Goal: Transaction & Acquisition: Book appointment/travel/reservation

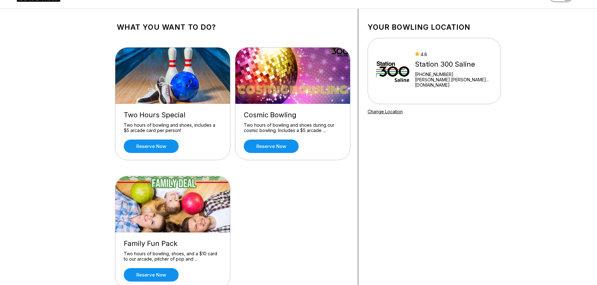
scroll to position [31, 0]
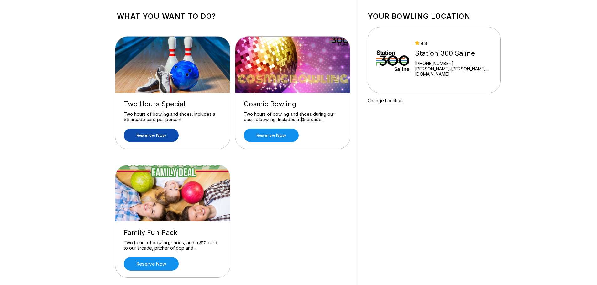
click at [160, 137] on link "Reserve now" at bounding box center [151, 135] width 55 height 13
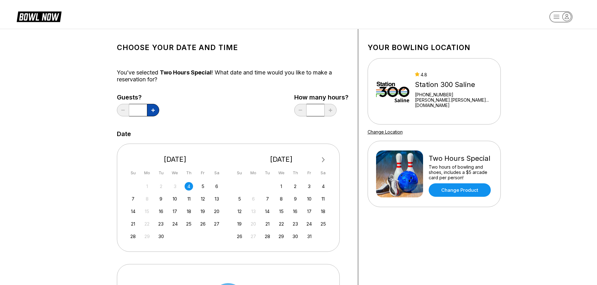
click at [151, 111] on icon at bounding box center [152, 110] width 3 height 3
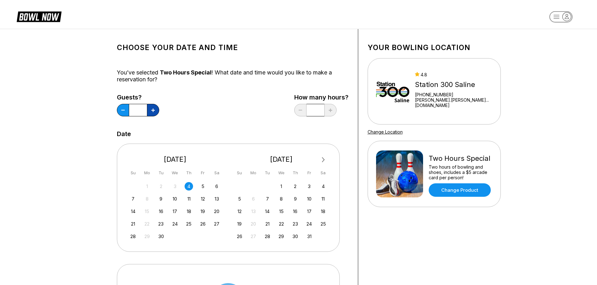
click at [151, 111] on icon at bounding box center [152, 110] width 3 height 3
type input "**"
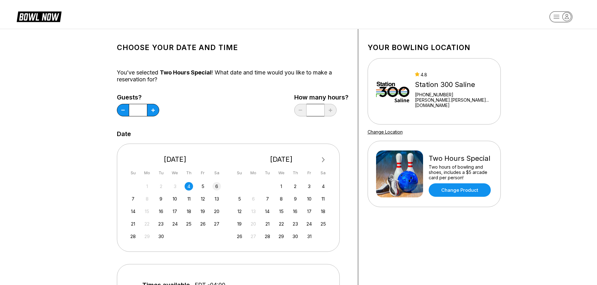
click at [216, 188] on div "6" at bounding box center [216, 186] width 8 height 8
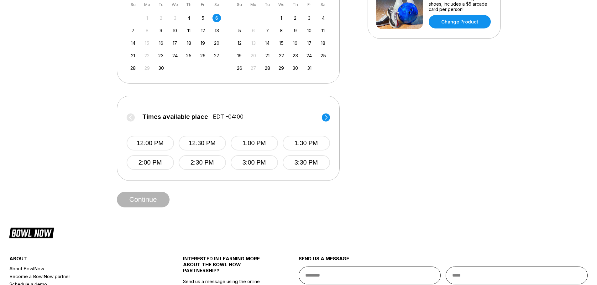
scroll to position [188, 0]
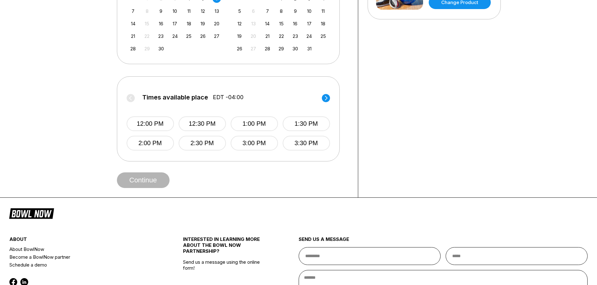
click at [151, 194] on div "Choose your Date and time You’ve selected Two Hours Special ! What date and tim…" at bounding box center [232, 19] width 251 height 357
click at [152, 186] on div "Continue" at bounding box center [233, 181] width 232 height 16
click at [328, 94] on icon at bounding box center [326, 98] width 8 height 8
click at [308, 125] on button "5:30 PM" at bounding box center [306, 124] width 47 height 15
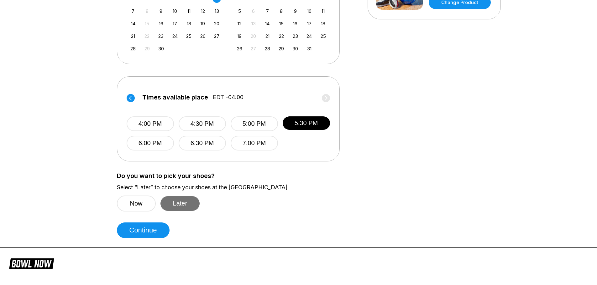
click at [170, 206] on button "Later" at bounding box center [179, 203] width 39 height 15
click at [145, 231] on button "Continue" at bounding box center [143, 231] width 53 height 16
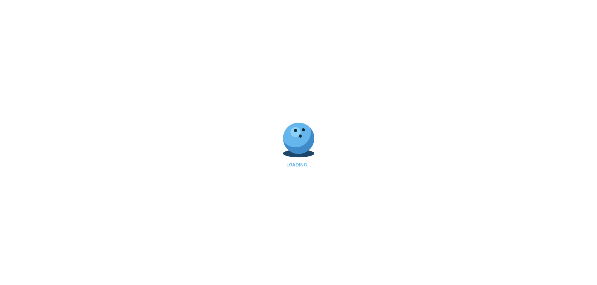
select select "**"
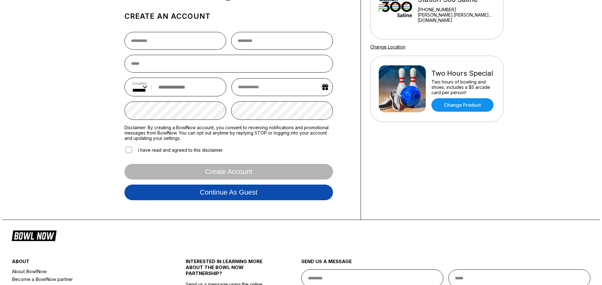
scroll to position [94, 0]
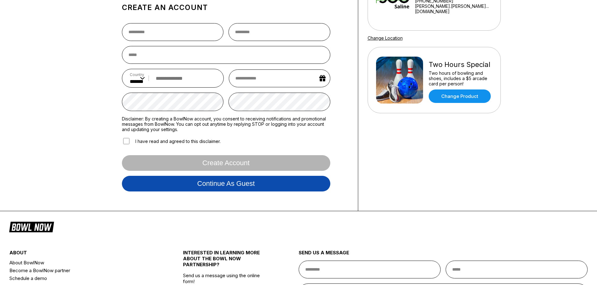
click at [219, 189] on button "Continue as guest" at bounding box center [226, 184] width 208 height 16
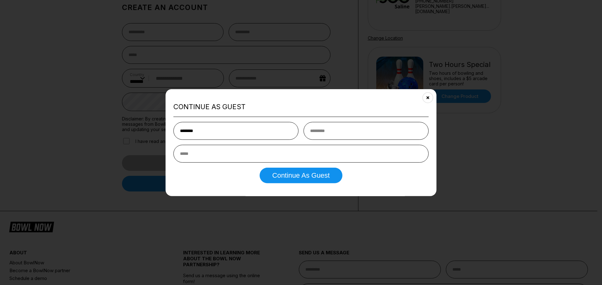
type input "********"
type input "**********"
drag, startPoint x: 284, startPoint y: 156, endPoint x: 285, endPoint y: 172, distance: 15.4
click at [285, 160] on input "**********" at bounding box center [300, 154] width 255 height 18
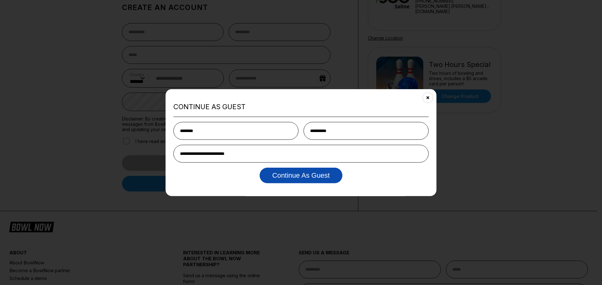
click at [286, 173] on button "Continue as Guest" at bounding box center [300, 176] width 82 height 16
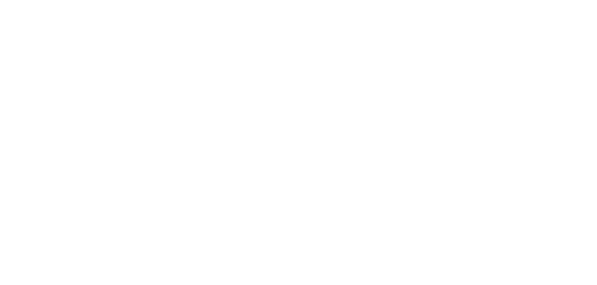
scroll to position [0, 0]
select select "**"
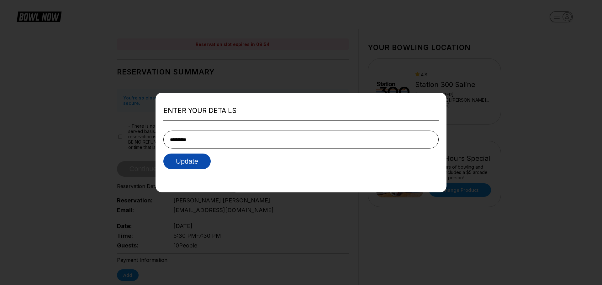
type input "**********"
click at [185, 164] on button "Update" at bounding box center [186, 162] width 47 height 16
click at [495, 146] on div at bounding box center [301, 142] width 602 height 285
click at [165, 220] on div at bounding box center [301, 142] width 602 height 285
click at [197, 175] on div "Enter your details Update" at bounding box center [300, 143] width 291 height 100
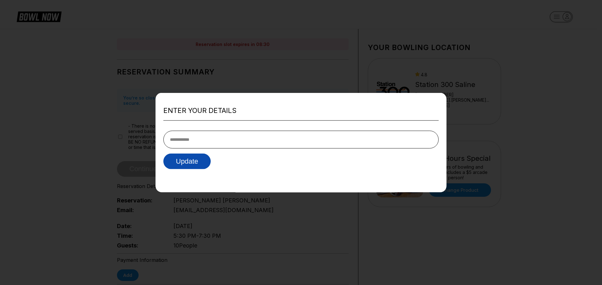
click at [183, 154] on form "Update" at bounding box center [300, 148] width 275 height 44
click at [183, 161] on button "Update" at bounding box center [186, 162] width 47 height 16
click at [205, 140] on input "tel" at bounding box center [300, 140] width 275 height 18
type input "**********"
click at [163, 154] on button "Update" at bounding box center [186, 162] width 47 height 16
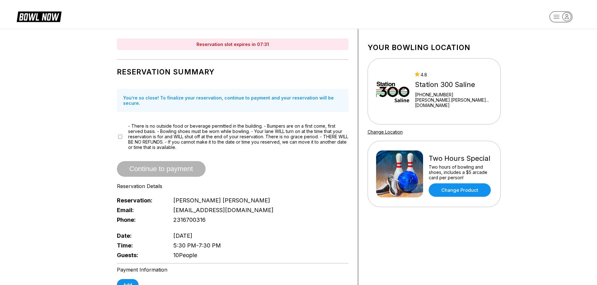
drag, startPoint x: 34, startPoint y: 17, endPoint x: 56, endPoint y: 13, distance: 23.0
click at [34, 17] on icon at bounding box center [39, 16] width 45 height 12
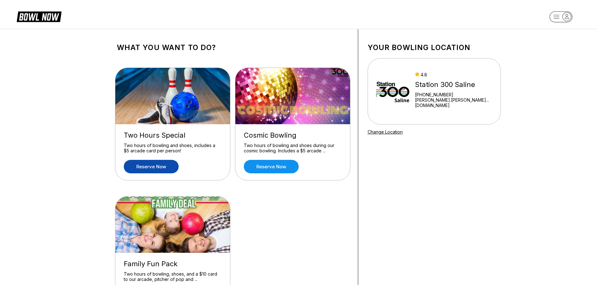
click at [149, 168] on link "Reserve now" at bounding box center [151, 166] width 55 height 13
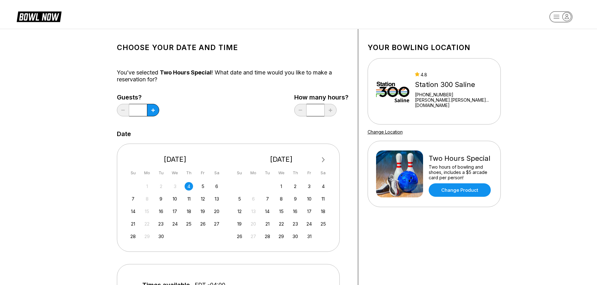
click at [137, 111] on input "*" at bounding box center [138, 110] width 18 height 13
click at [151, 111] on icon at bounding box center [152, 110] width 3 height 3
click at [152, 111] on icon at bounding box center [152, 110] width 3 height 3
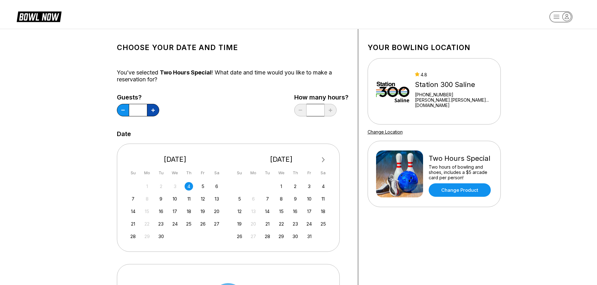
click at [152, 111] on icon at bounding box center [152, 110] width 3 height 3
click at [154, 111] on icon at bounding box center [152, 110] width 3 height 3
type input "*"
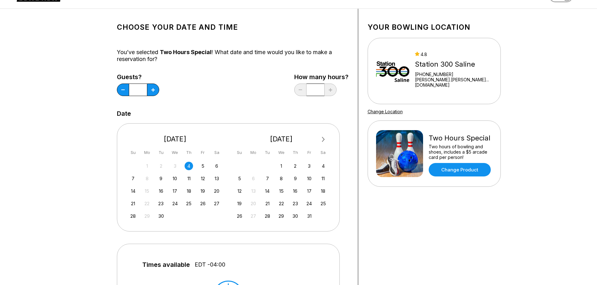
scroll to position [31, 0]
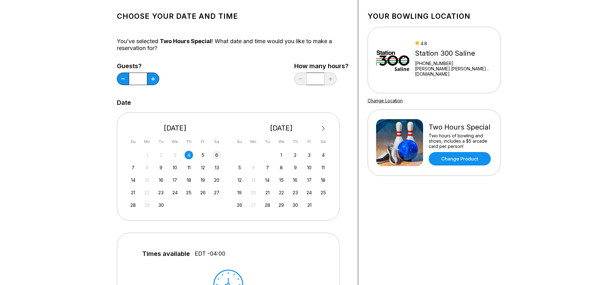
click at [216, 159] on div "6" at bounding box center [216, 155] width 8 height 8
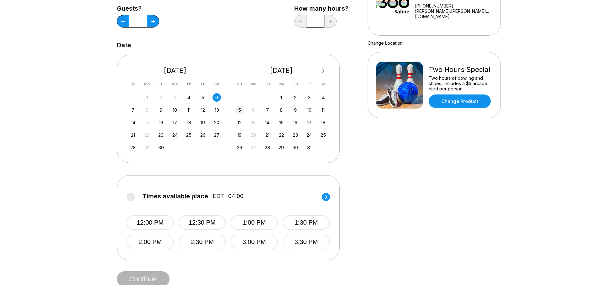
scroll to position [157, 0]
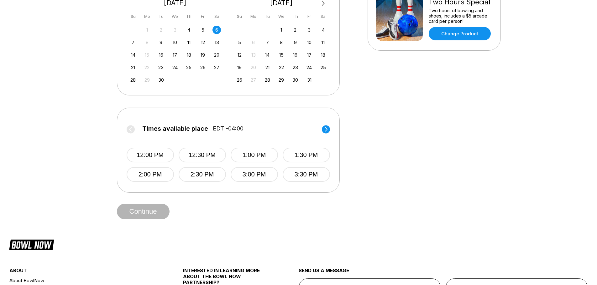
click at [324, 130] on circle at bounding box center [326, 129] width 8 height 8
click at [308, 154] on button "5:30 PM" at bounding box center [305, 155] width 47 height 15
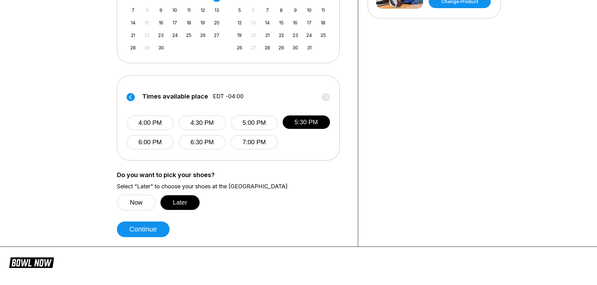
scroll to position [219, 0]
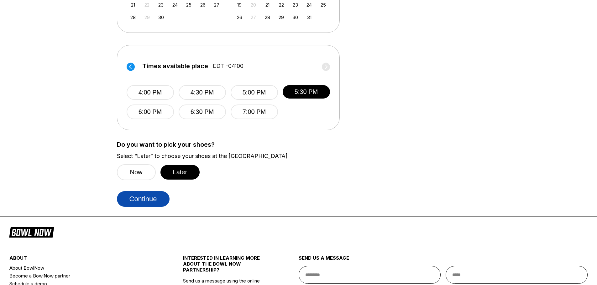
click at [154, 194] on button "Continue" at bounding box center [143, 199] width 53 height 16
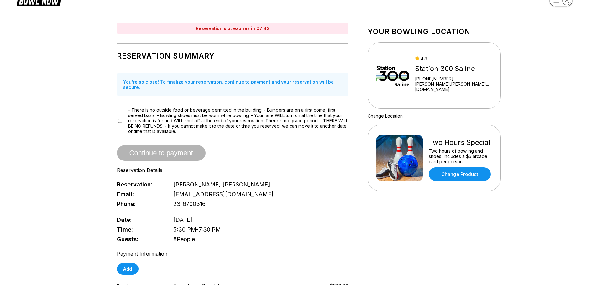
scroll to position [31, 0]
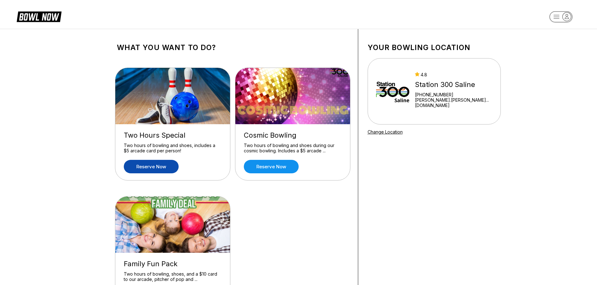
click at [146, 165] on link "Reserve now" at bounding box center [151, 166] width 55 height 13
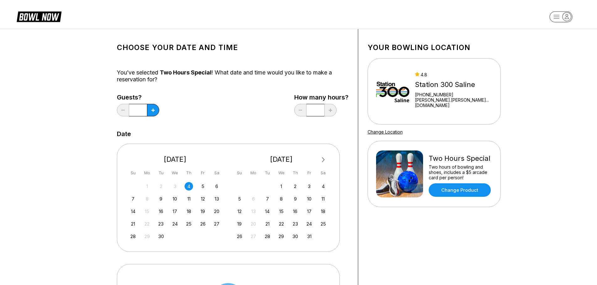
click at [141, 113] on input "*" at bounding box center [138, 110] width 18 height 13
click at [154, 110] on icon at bounding box center [152, 110] width 3 height 3
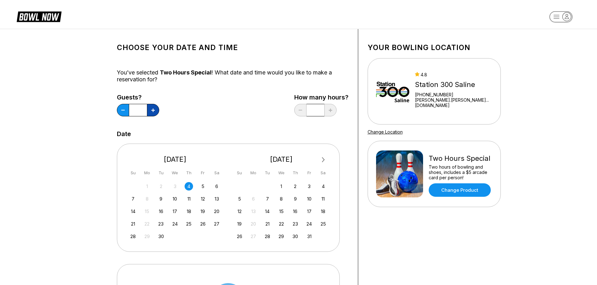
click at [154, 110] on icon at bounding box center [152, 110] width 3 height 3
type input "*"
click at [215, 186] on div "6" at bounding box center [216, 186] width 8 height 8
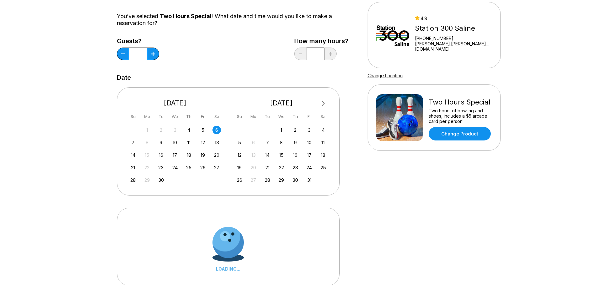
scroll to position [125, 0]
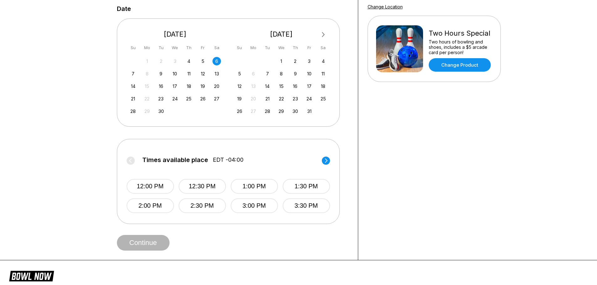
click at [328, 165] on label "Times available place EDT -04:00" at bounding box center [228, 162] width 203 height 10
click at [328, 163] on circle at bounding box center [326, 161] width 8 height 8
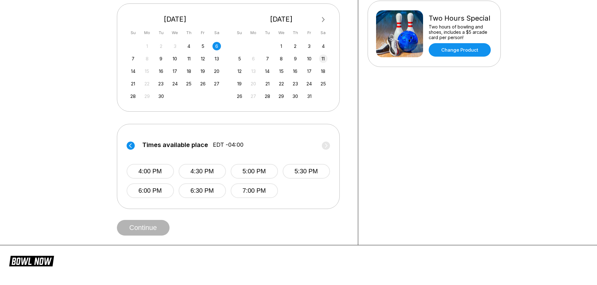
scroll to position [157, 0]
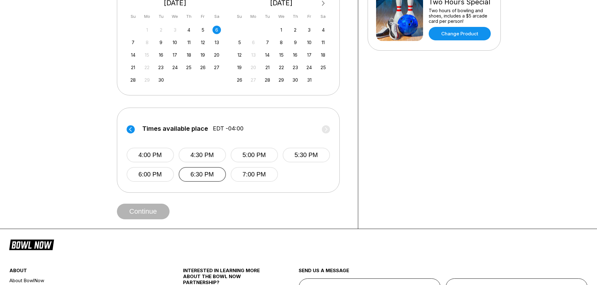
click at [192, 173] on button "6:30 PM" at bounding box center [202, 174] width 47 height 15
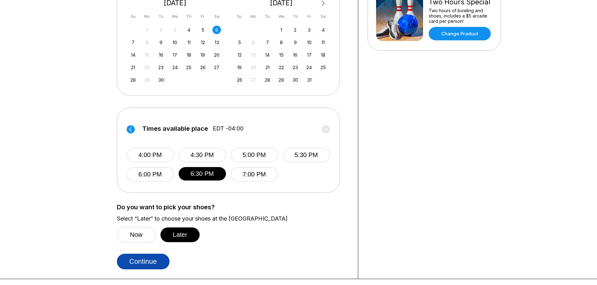
click at [144, 264] on button "Continue" at bounding box center [143, 262] width 53 height 16
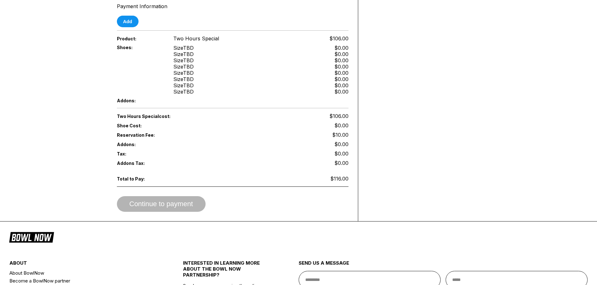
scroll to position [313, 0]
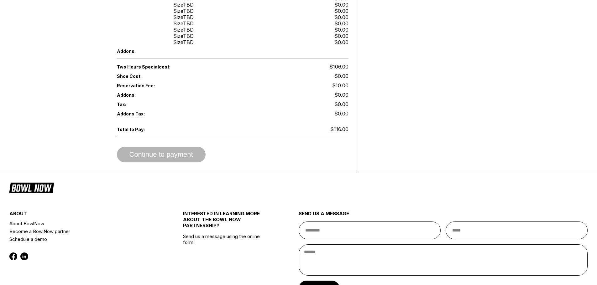
click at [177, 154] on div "Continue to payment" at bounding box center [233, 155] width 232 height 16
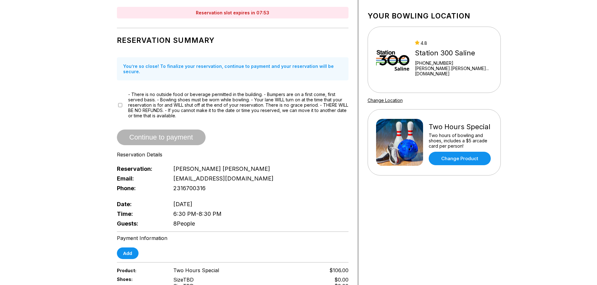
scroll to position [31, 0]
click at [123, 102] on div "- There is no outside food or beverage permitted in the building. - Bumpers are…" at bounding box center [233, 105] width 232 height 27
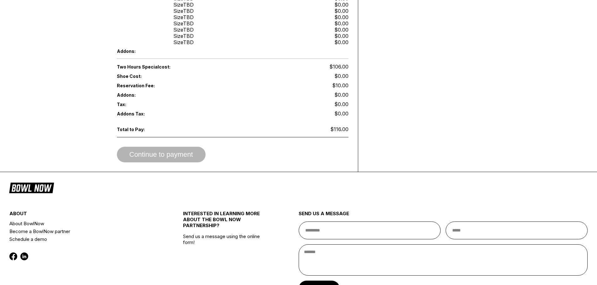
click at [166, 147] on div "Continue to payment" at bounding box center [233, 155] width 232 height 16
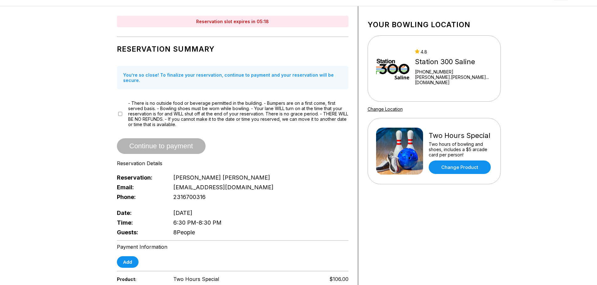
scroll to position [0, 0]
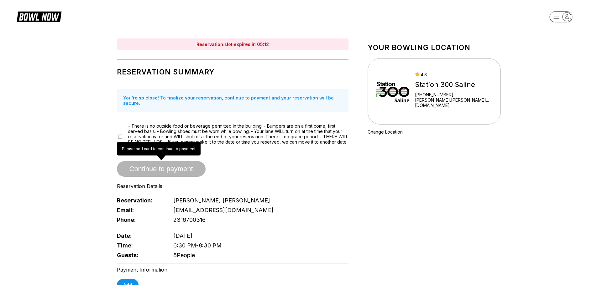
click at [168, 166] on span "Continue to payment" at bounding box center [161, 169] width 89 height 6
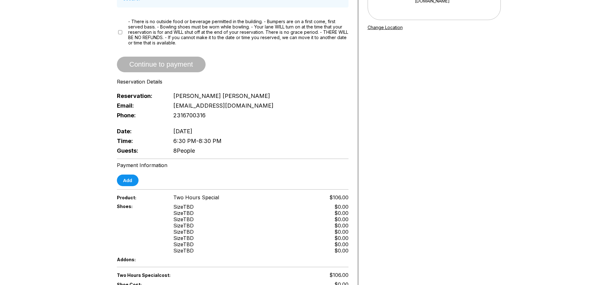
scroll to position [94, 0]
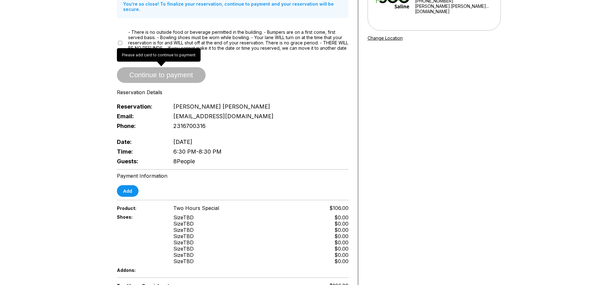
click at [139, 72] on span "Continue to payment" at bounding box center [161, 75] width 89 height 6
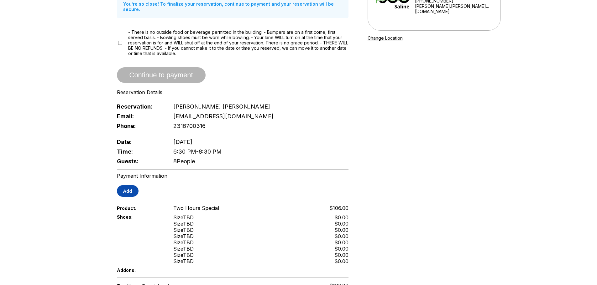
click at [132, 190] on button "Add" at bounding box center [128, 191] width 22 height 12
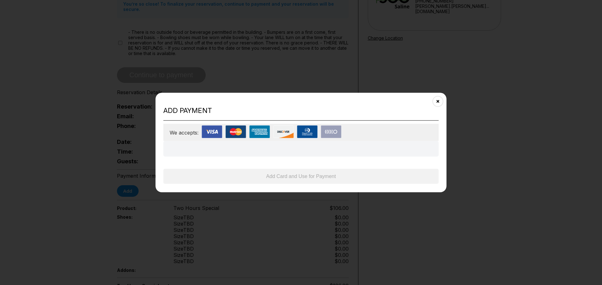
click at [209, 128] on img at bounding box center [211, 132] width 21 height 13
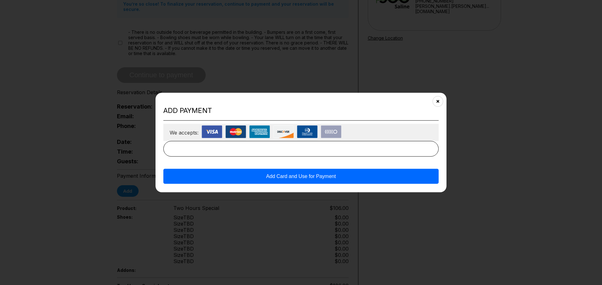
click at [284, 174] on button "Add Card and Use for Payment" at bounding box center [300, 176] width 275 height 15
click at [304, 183] on button "Add Card and Use for Payment" at bounding box center [300, 176] width 275 height 15
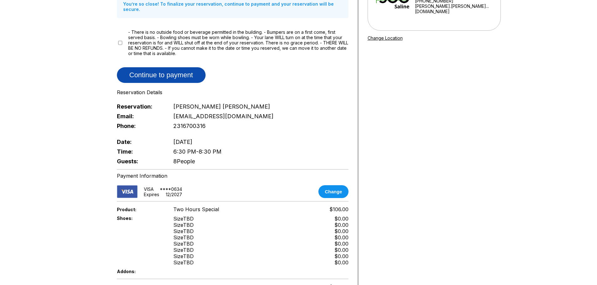
click at [190, 77] on button "Continue to payment" at bounding box center [161, 75] width 89 height 16
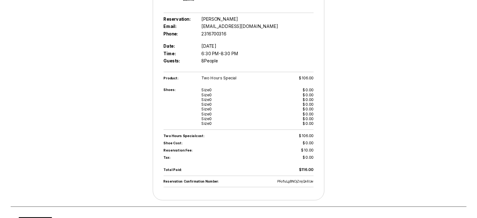
scroll to position [157, 0]
